Goal: Task Accomplishment & Management: Use online tool/utility

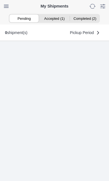
click at [55, 19] on ion-segment-button "Accepted (1)" at bounding box center [55, 18] width 30 height 8
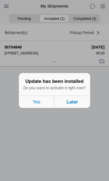
click at [80, 108] on button "Later" at bounding box center [73, 101] width 36 height 12
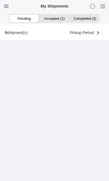
click at [54, 18] on ion-segment-button "Accepted (1)" at bounding box center [55, 18] width 30 height 8
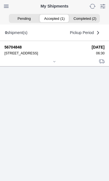
click at [55, 64] on div at bounding box center [54, 62] width 100 height 4
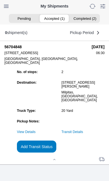
scroll to position [60, 0]
click at [0, 0] on slot "Add Transit Status" at bounding box center [0, 0] width 0 height 0
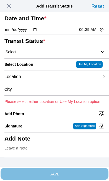
click at [94, 33] on input "06:39" at bounding box center [92, 30] width 26 height 6
type input "06:30"
click at [40, 54] on select "Select Arrive at Drop Off Arrive at Pickup Break Start Break Stop Depart Drop O…" at bounding box center [54, 51] width 100 height 5
select select "ARVPULOC"
click at [48, 83] on div "Location" at bounding box center [51, 77] width 95 height 12
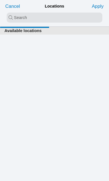
click at [20, 16] on input "search text" at bounding box center [55, 18] width 96 height 10
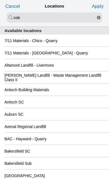
type input "oak"
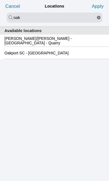
click at [0, 0] on slot "Oakport SC - [GEOGRAPHIC_DATA]" at bounding box center [0, 0] width 0 height 0
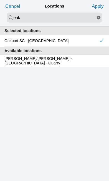
click at [0, 0] on slot "Apply" at bounding box center [0, 0] width 0 height 0
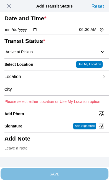
type input "[GEOGRAPHIC_DATA]"
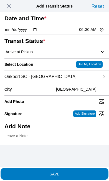
click at [74, 171] on span "SAVE" at bounding box center [54, 173] width 100 height 4
